Goal: Information Seeking & Learning: Learn about a topic

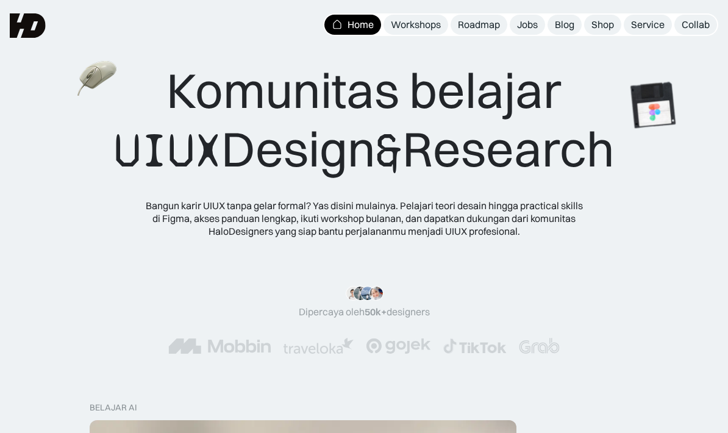
click at [650, 23] on div "Service" at bounding box center [648, 24] width 34 height 13
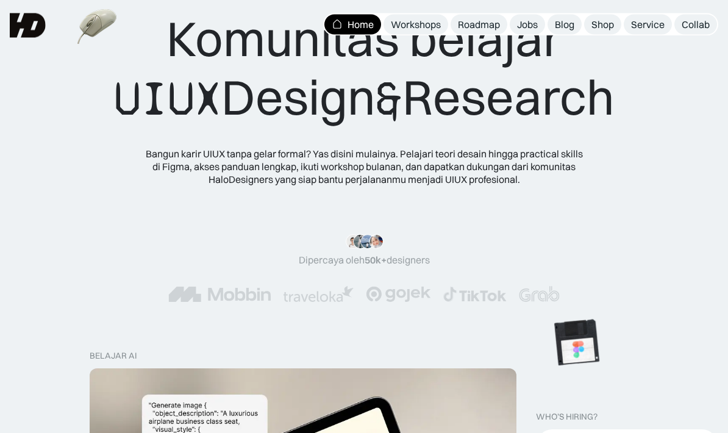
scroll to position [44, 0]
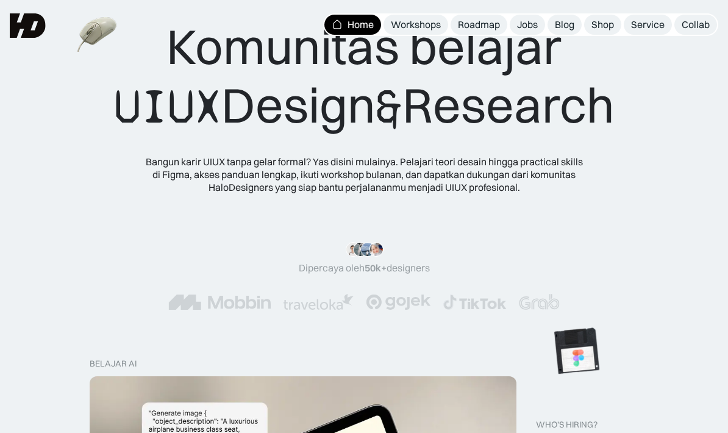
click at [429, 18] on link "Workshops" at bounding box center [416, 25] width 65 height 20
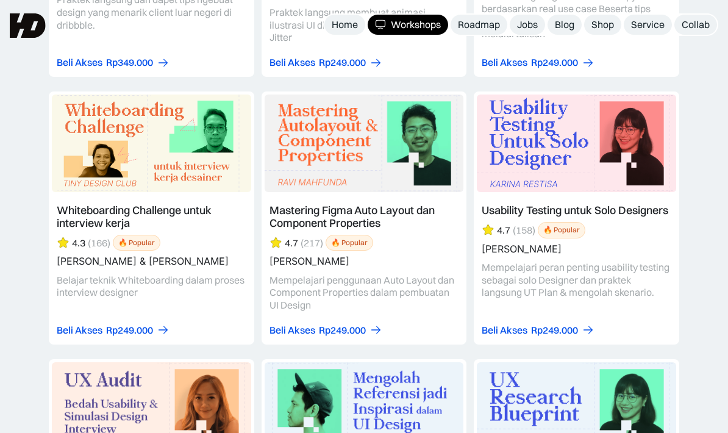
scroll to position [4106, 0]
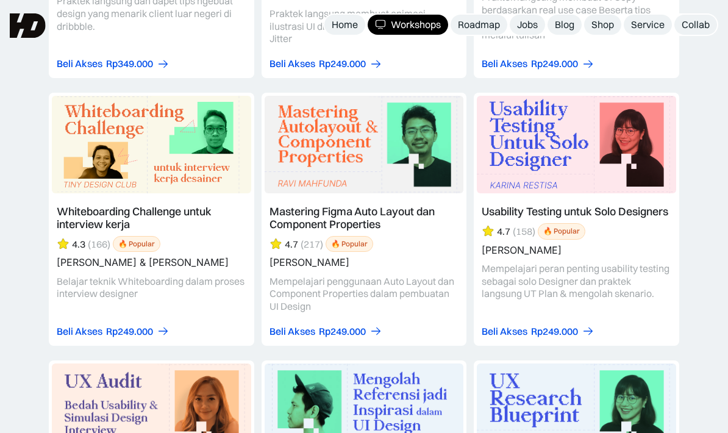
click at [605, 20] on div "Shop" at bounding box center [603, 24] width 23 height 13
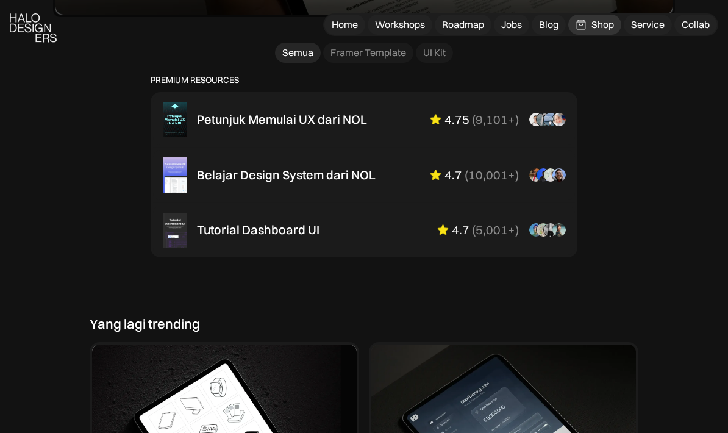
scroll to position [828, 0]
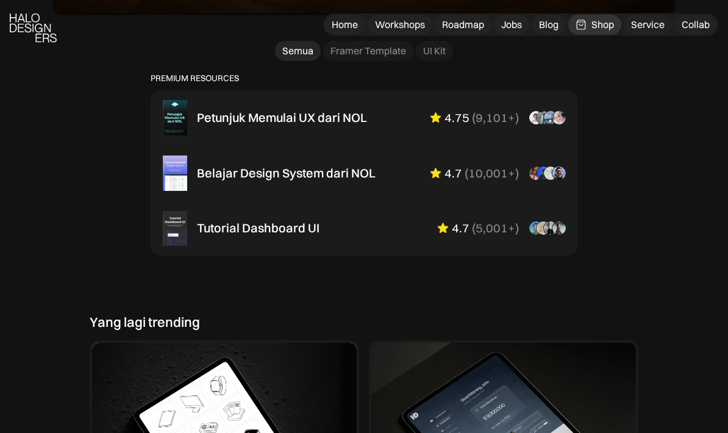
click at [225, 181] on div "Belajar Design System dari NOL" at bounding box center [286, 173] width 179 height 15
